Goal: Task Accomplishment & Management: Manage account settings

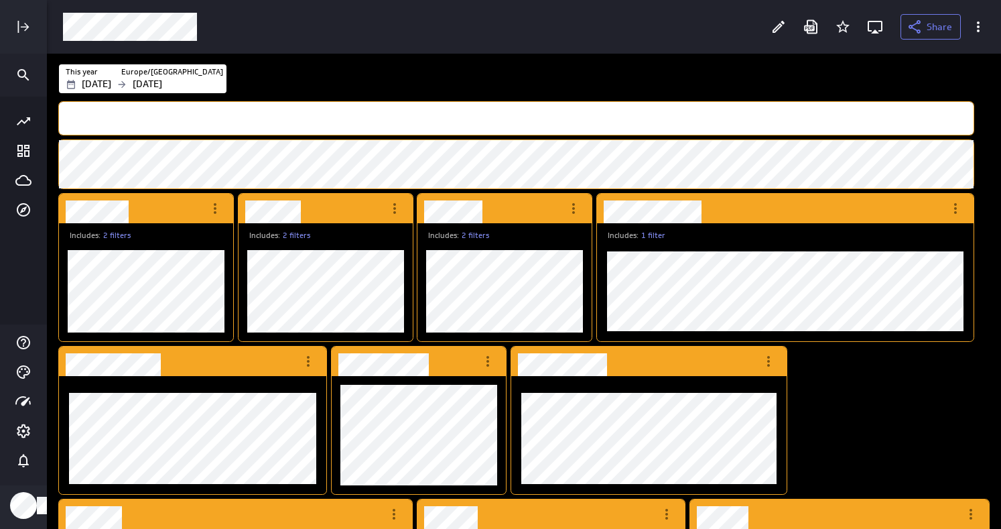
scroll to position [1101, 936]
click at [441, 243] on div "Dashboard Widget" at bounding box center [505, 291] width 174 height 100
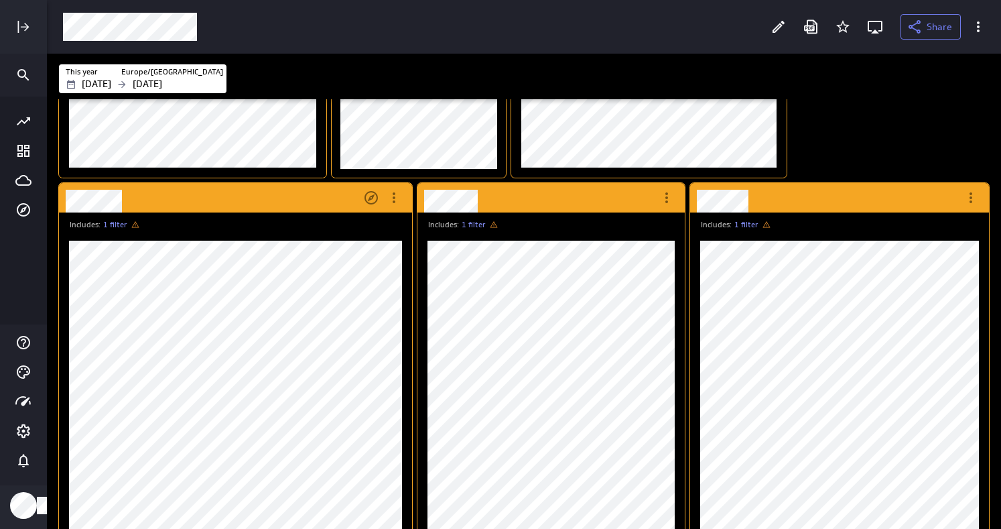
scroll to position [304, 0]
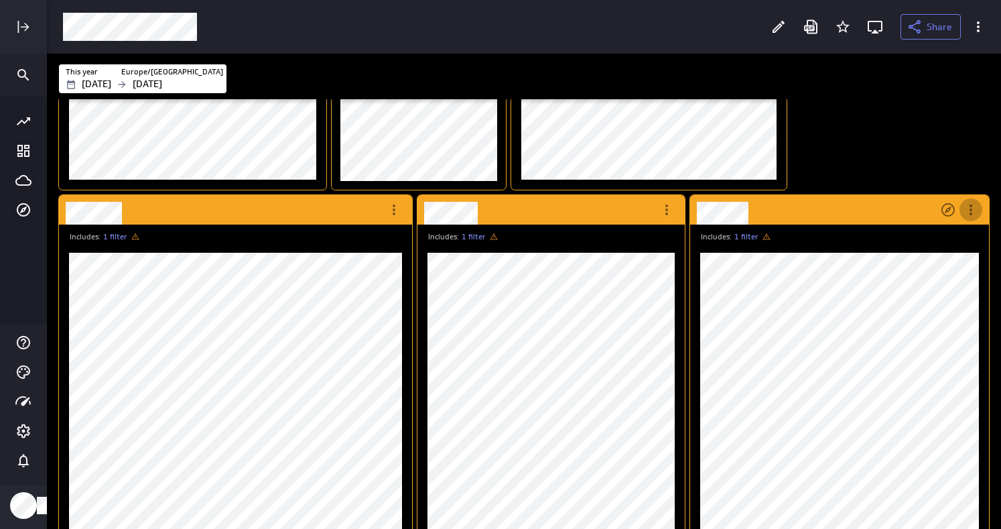
click at [977, 206] on icon "More actions" at bounding box center [971, 210] width 16 height 16
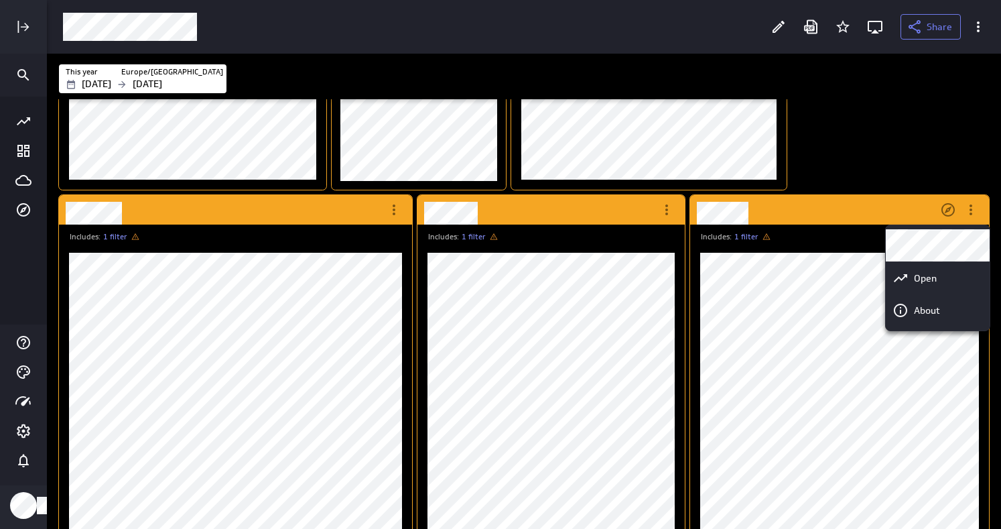
click at [847, 217] on div at bounding box center [500, 264] width 1001 height 529
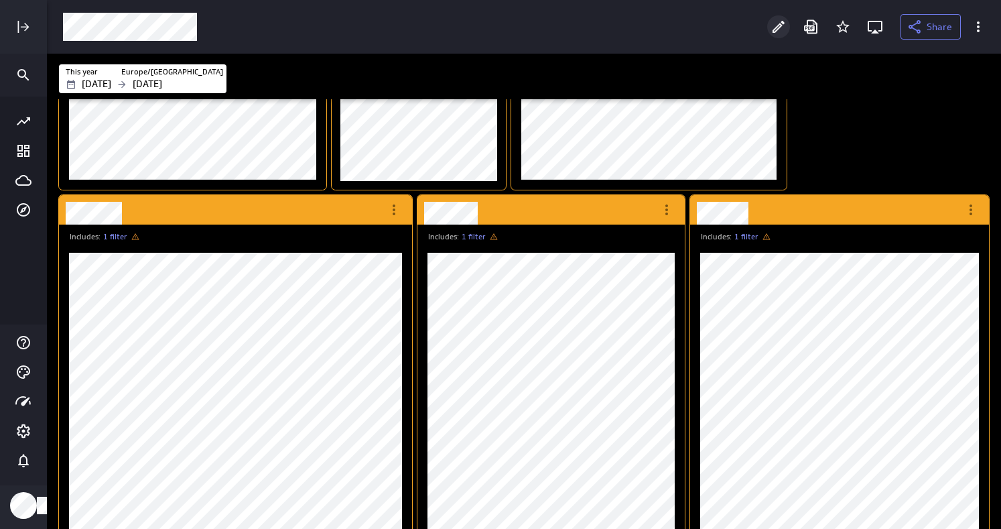
click at [783, 25] on icon "Edit" at bounding box center [779, 27] width 16 height 16
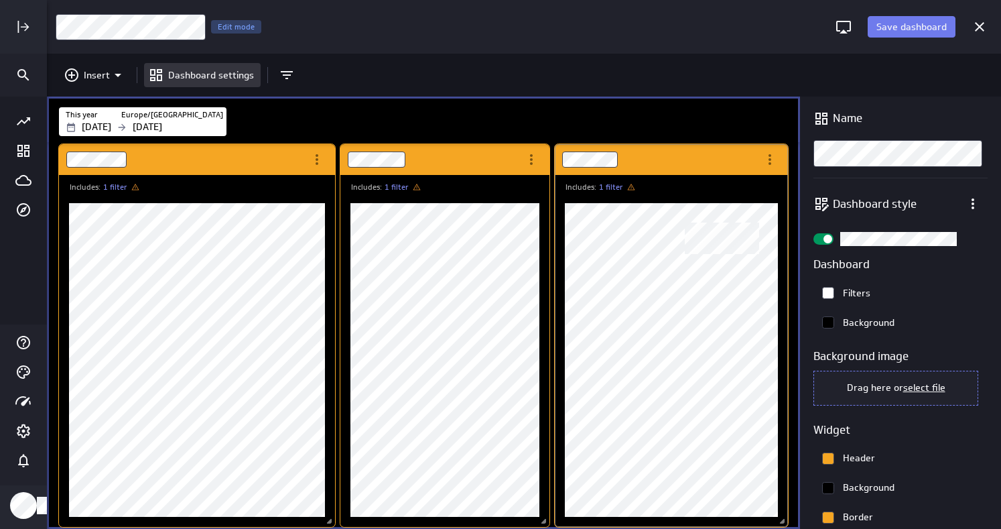
click at [719, 175] on div "Includes: 1 filter" at bounding box center [671, 351] width 233 height 352
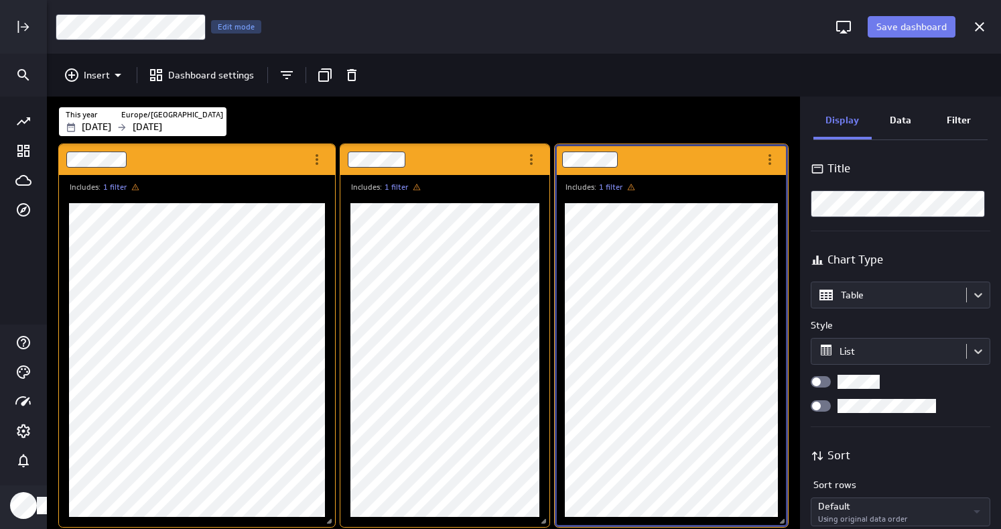
click at [692, 162] on div "Dashboard Widget" at bounding box center [657, 159] width 204 height 31
click at [957, 116] on p "Filter" at bounding box center [959, 120] width 24 height 14
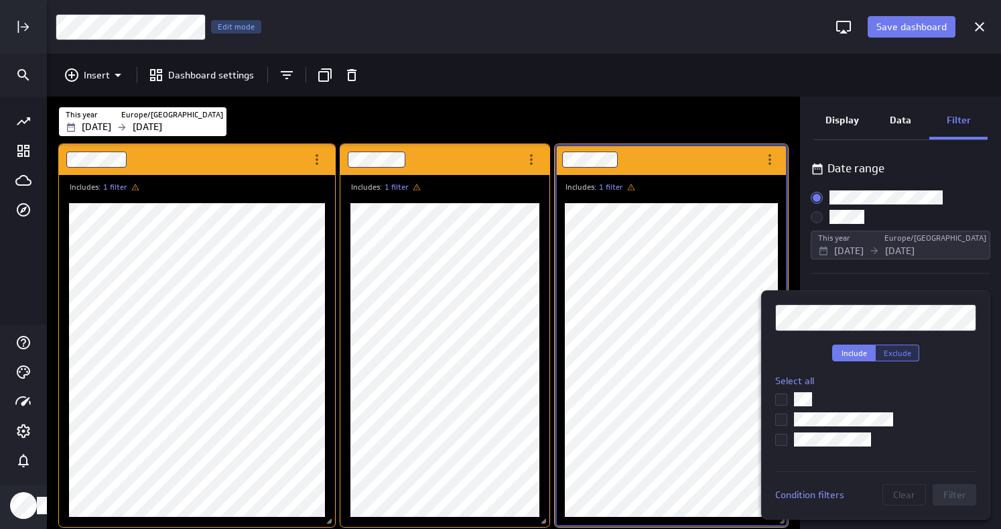
click at [887, 359] on button "Exclude" at bounding box center [898, 353] width 44 height 17
click at [863, 352] on span "Include" at bounding box center [854, 353] width 25 height 10
click at [781, 438] on icon at bounding box center [781, 439] width 11 height 11
click at [0, 0] on input "checkbox" at bounding box center [0, 0] width 0 height 0
click at [940, 487] on button "Filter" at bounding box center [955, 494] width 44 height 21
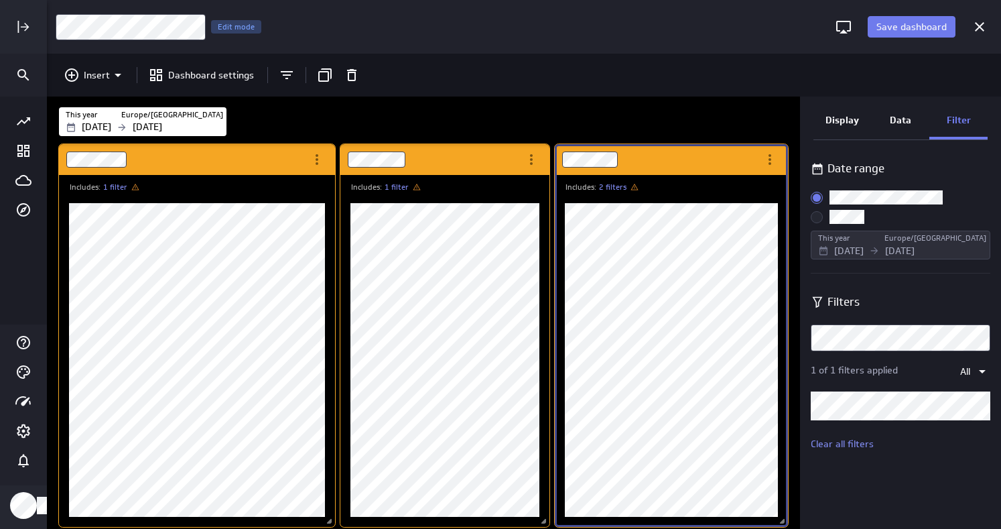
click at [910, 117] on p "Data" at bounding box center [900, 120] width 21 height 14
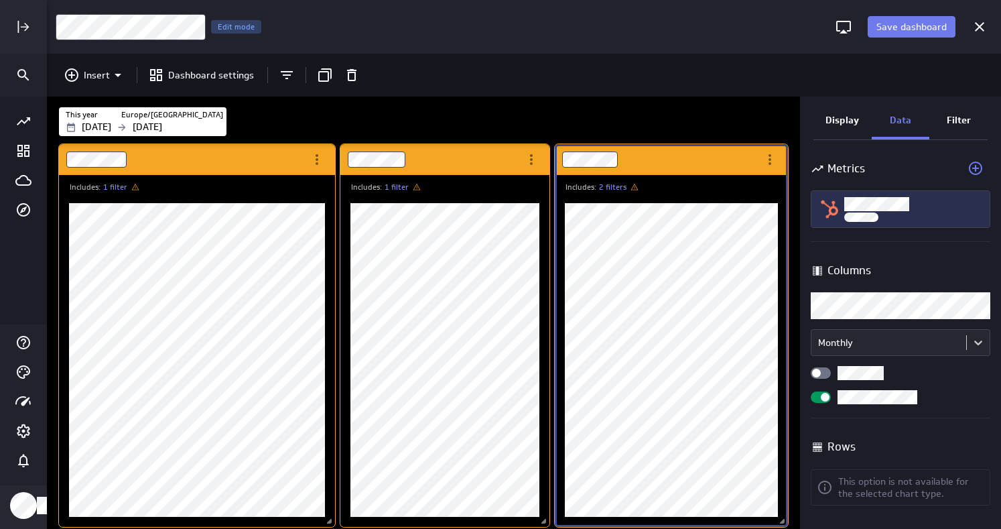
click at [902, 215] on div "Lifecycle Stage" at bounding box center [914, 208] width 138 height 25
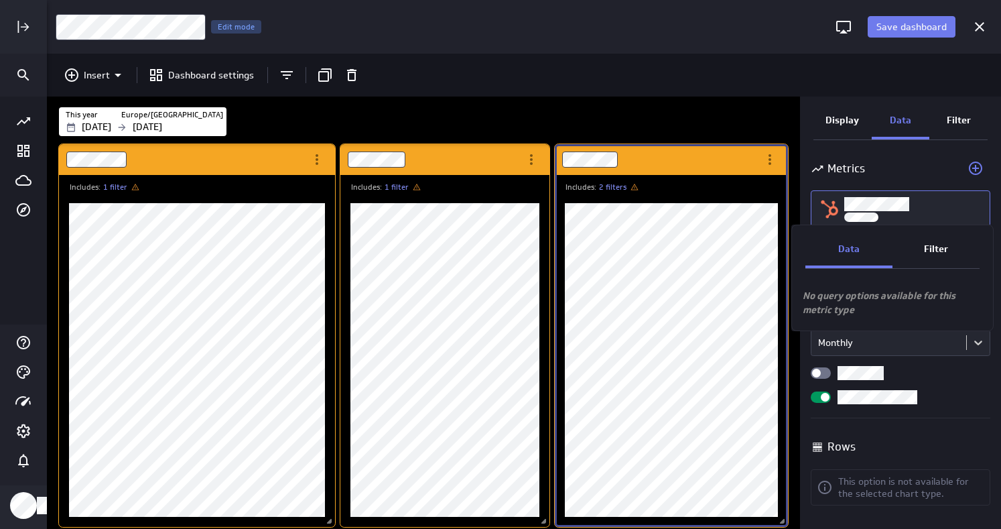
click at [924, 262] on div "Filter" at bounding box center [936, 250] width 87 height 36
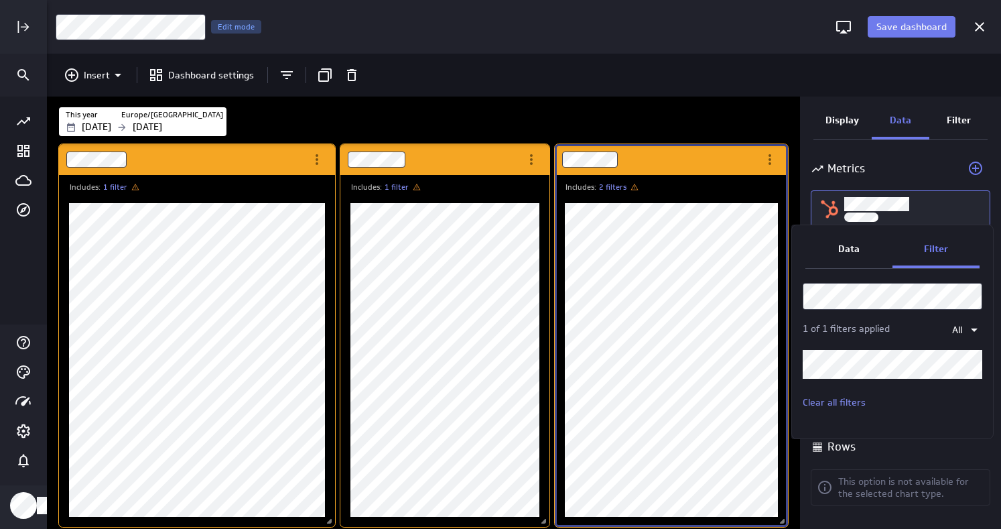
click at [867, 256] on div "Data" at bounding box center [849, 250] width 87 height 36
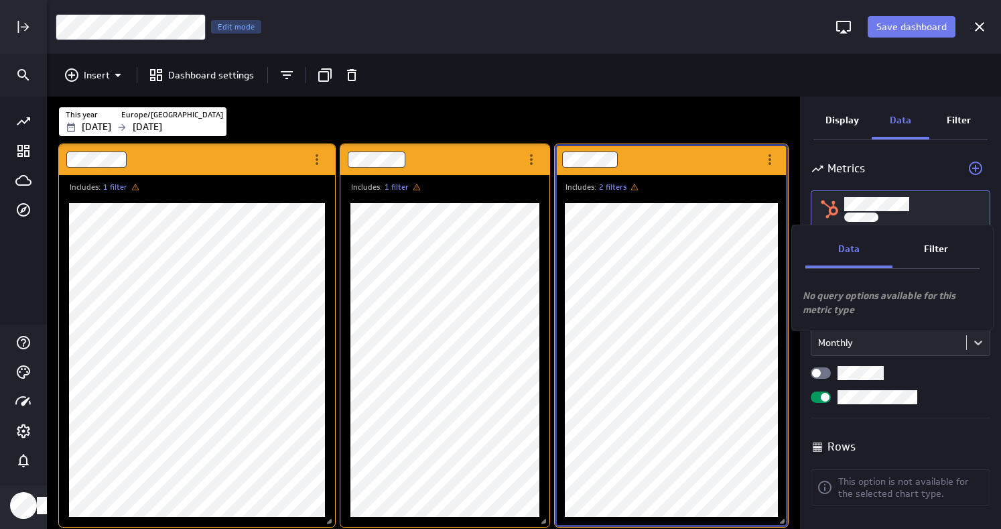
click at [952, 121] on div at bounding box center [500, 264] width 1001 height 529
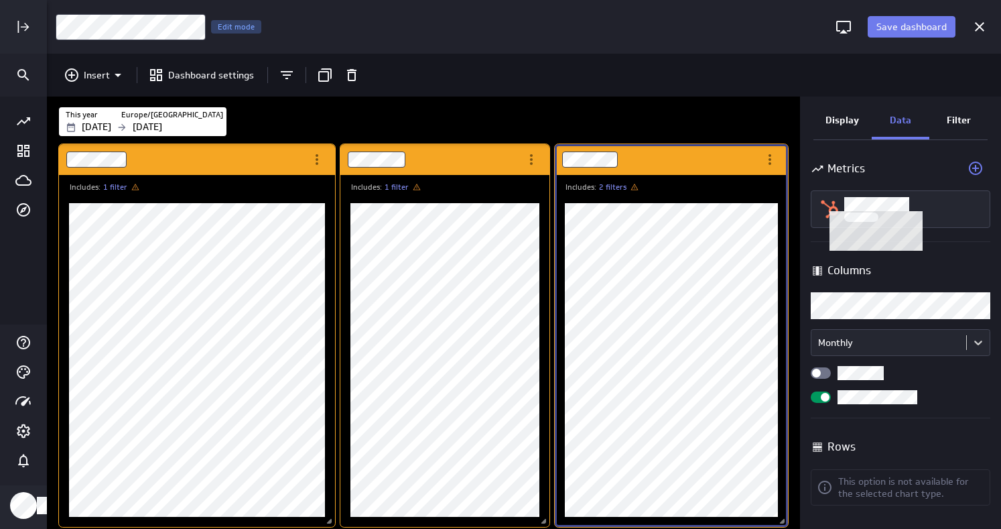
click at [961, 131] on div "Filter" at bounding box center [959, 121] width 58 height 36
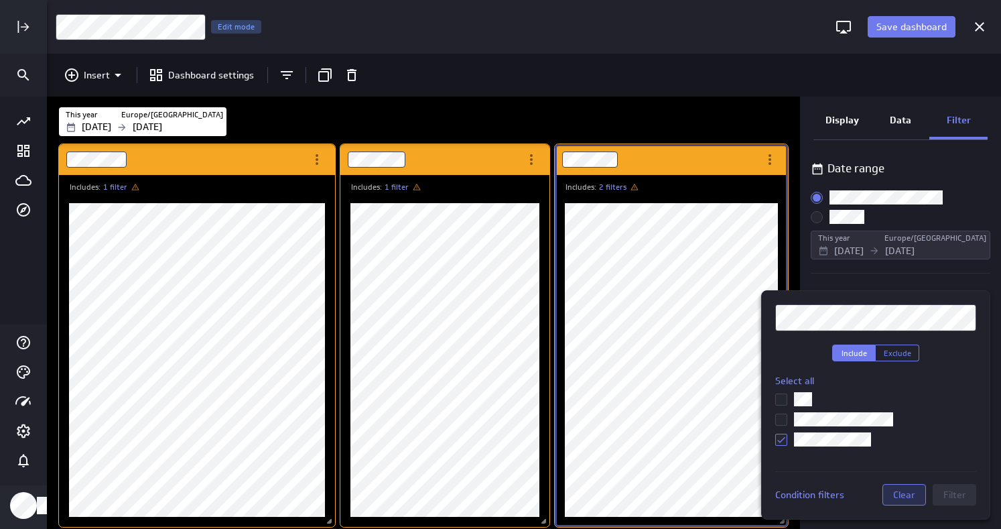
click at [904, 497] on span "Clear" at bounding box center [904, 495] width 22 height 12
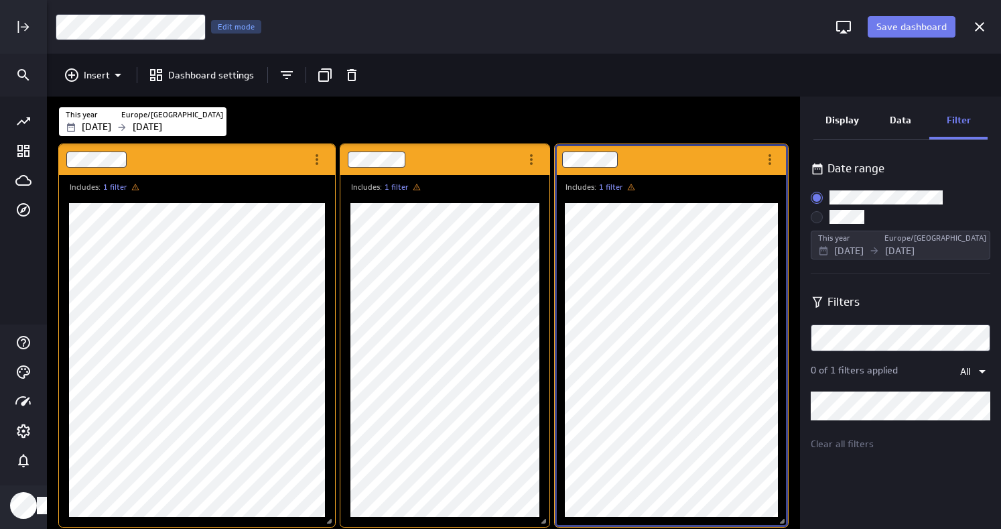
click at [851, 106] on div "Display" at bounding box center [843, 121] width 58 height 36
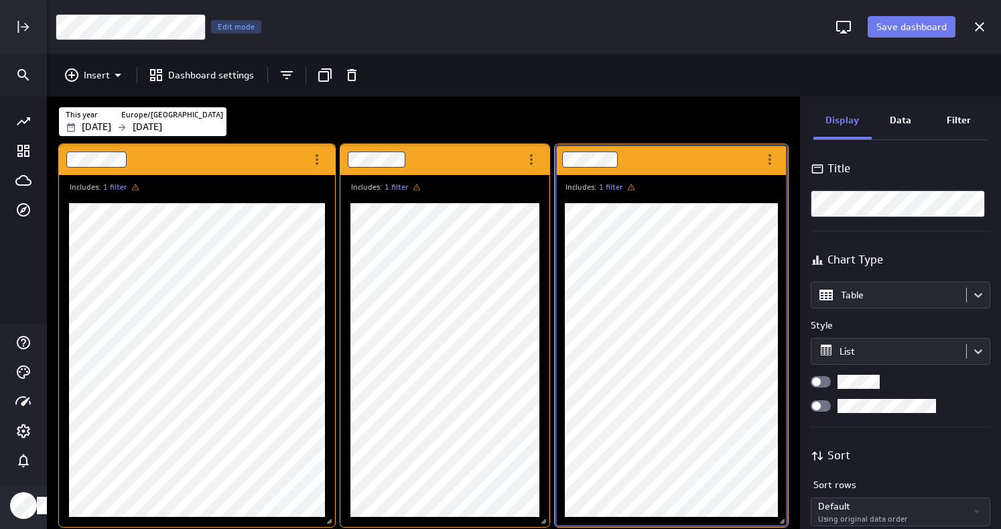
click at [851, 106] on div "Display" at bounding box center [843, 121] width 58 height 36
click at [914, 37] on button "Save dashboard" at bounding box center [912, 26] width 88 height 21
